Goal: Transaction & Acquisition: Purchase product/service

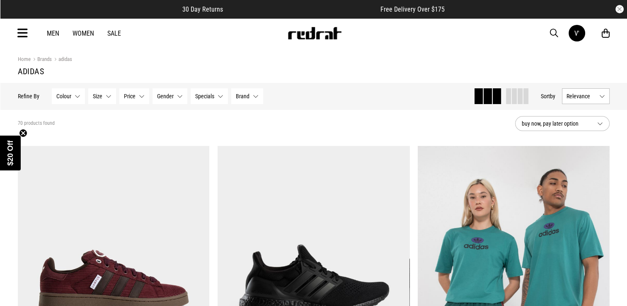
click at [75, 95] on button "Colour None selected" at bounding box center [68, 96] width 33 height 16
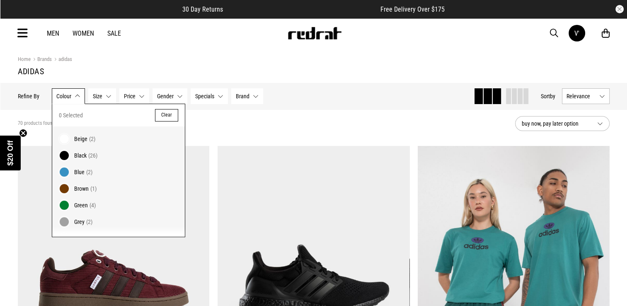
click at [63, 138] on span at bounding box center [64, 139] width 12 height 12
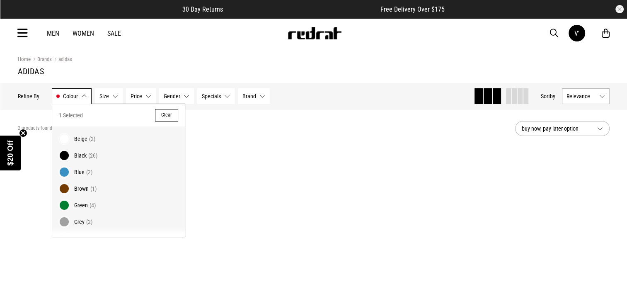
click at [63, 153] on span at bounding box center [64, 156] width 12 height 12
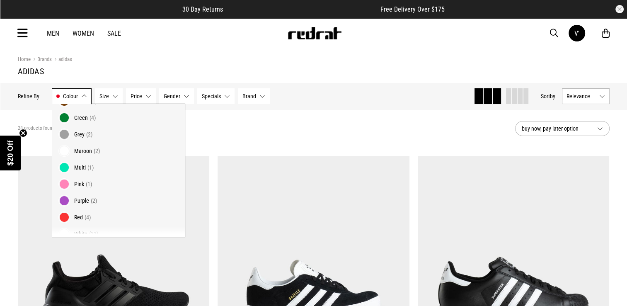
scroll to position [111, 0]
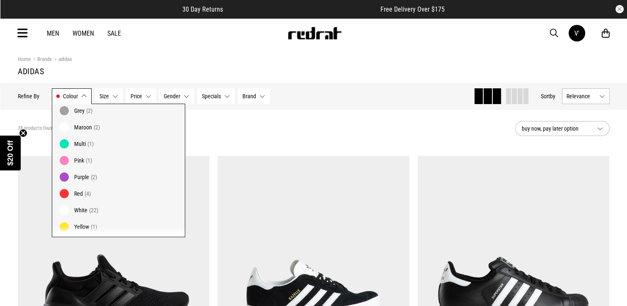
click at [64, 206] on span at bounding box center [64, 210] width 12 height 12
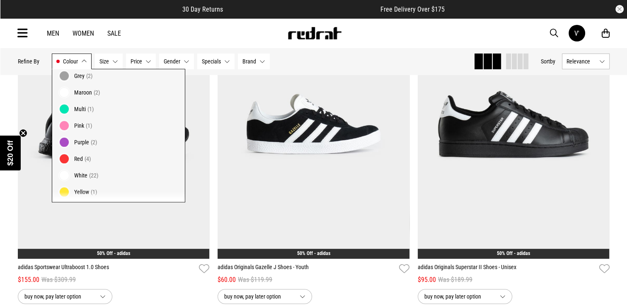
click at [600, 61] on button "Relevance" at bounding box center [586, 61] width 48 height 16
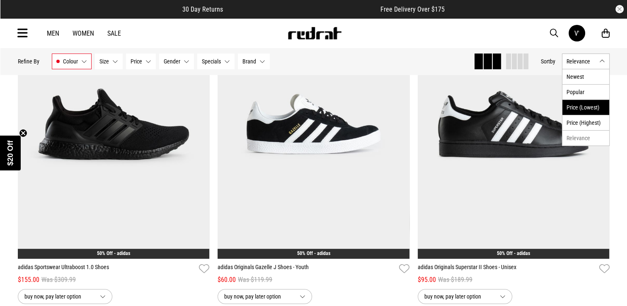
click at [580, 107] on li "Price (Lowest)" at bounding box center [586, 107] width 47 height 15
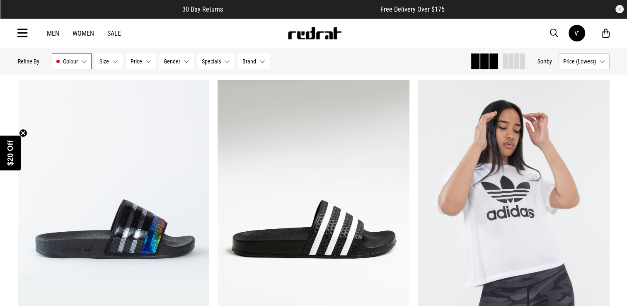
scroll to position [61, 0]
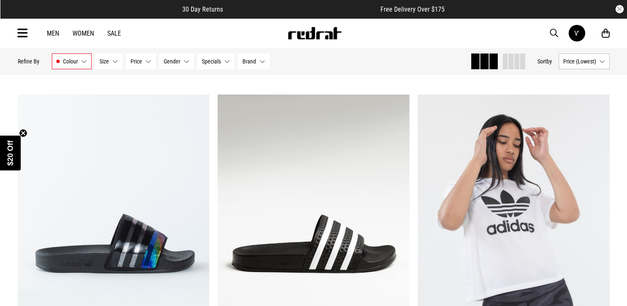
click at [115, 62] on button "Size None selected" at bounding box center [109, 61] width 28 height 16
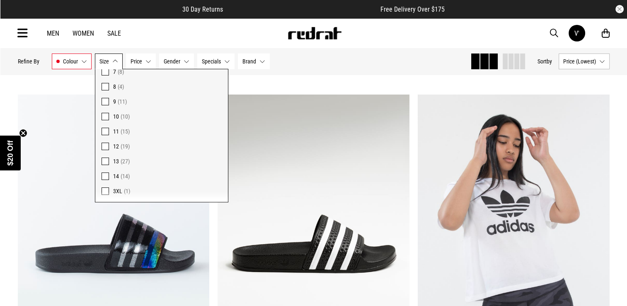
scroll to position [123, 0]
click at [107, 144] on span at bounding box center [105, 144] width 7 height 7
click at [102, 158] on span at bounding box center [105, 159] width 7 height 7
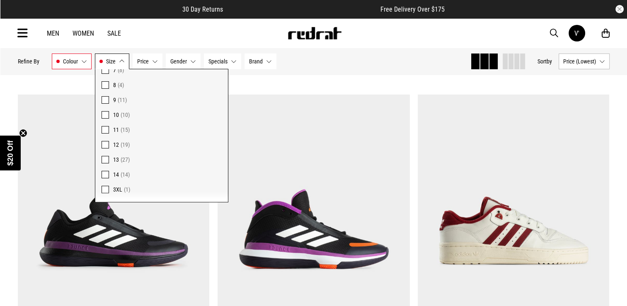
click at [190, 64] on button "Gender None selected" at bounding box center [183, 61] width 35 height 16
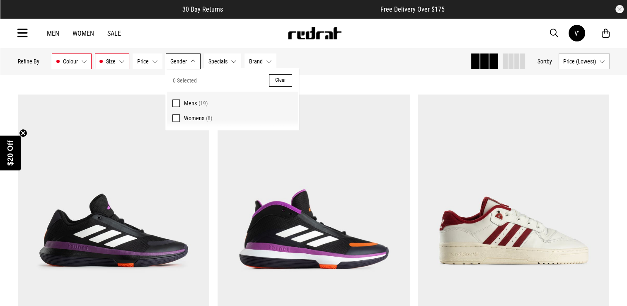
click at [173, 100] on span at bounding box center [175, 103] width 7 height 7
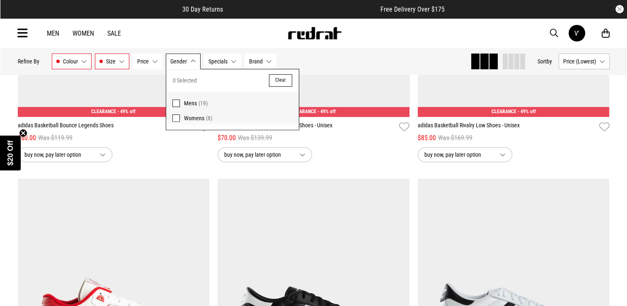
scroll to position [311, 0]
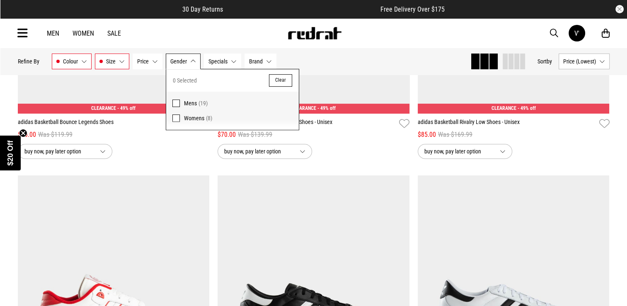
click at [80, 59] on button "Colour Beige, Black, White" at bounding box center [72, 61] width 40 height 16
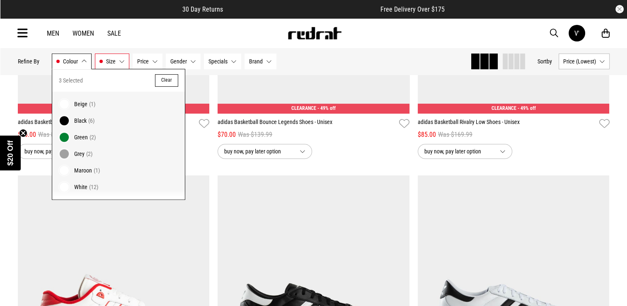
scroll to position [0, 0]
click at [61, 184] on span at bounding box center [64, 187] width 12 height 12
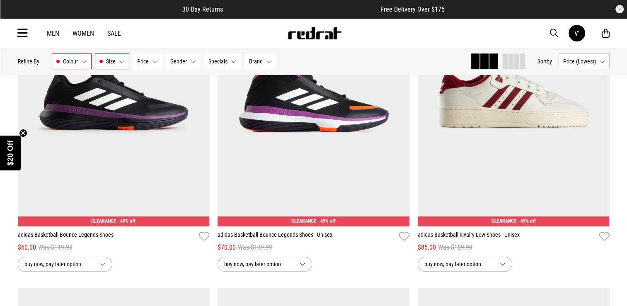
scroll to position [192, 0]
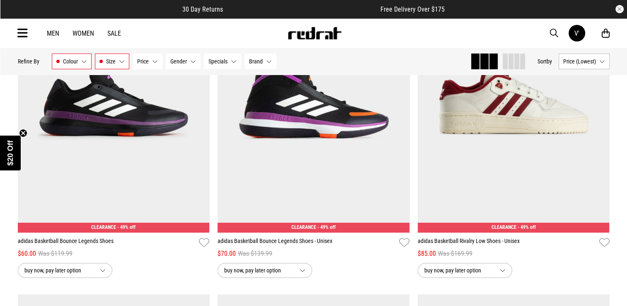
click at [85, 62] on button "Colour Beige, Black, White" at bounding box center [72, 61] width 40 height 16
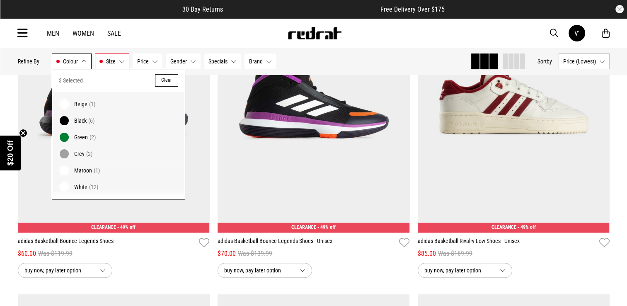
click at [172, 83] on button "Clear" at bounding box center [166, 80] width 23 height 12
click at [60, 183] on span at bounding box center [64, 187] width 12 height 12
click at [381, 63] on div "Hide Refine s Refine By Filters Colour Beige, Black, White Colour 3 Selected Cl…" at bounding box center [241, 61] width 446 height 18
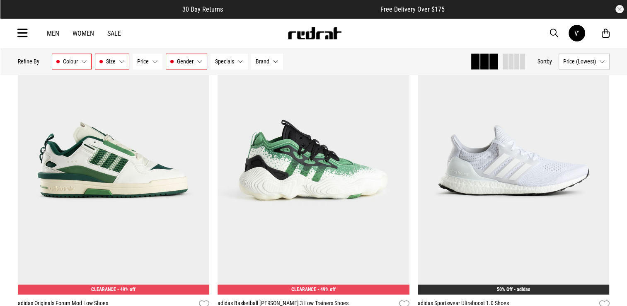
scroll to position [1446, 0]
